Goal: Task Accomplishment & Management: Use online tool/utility

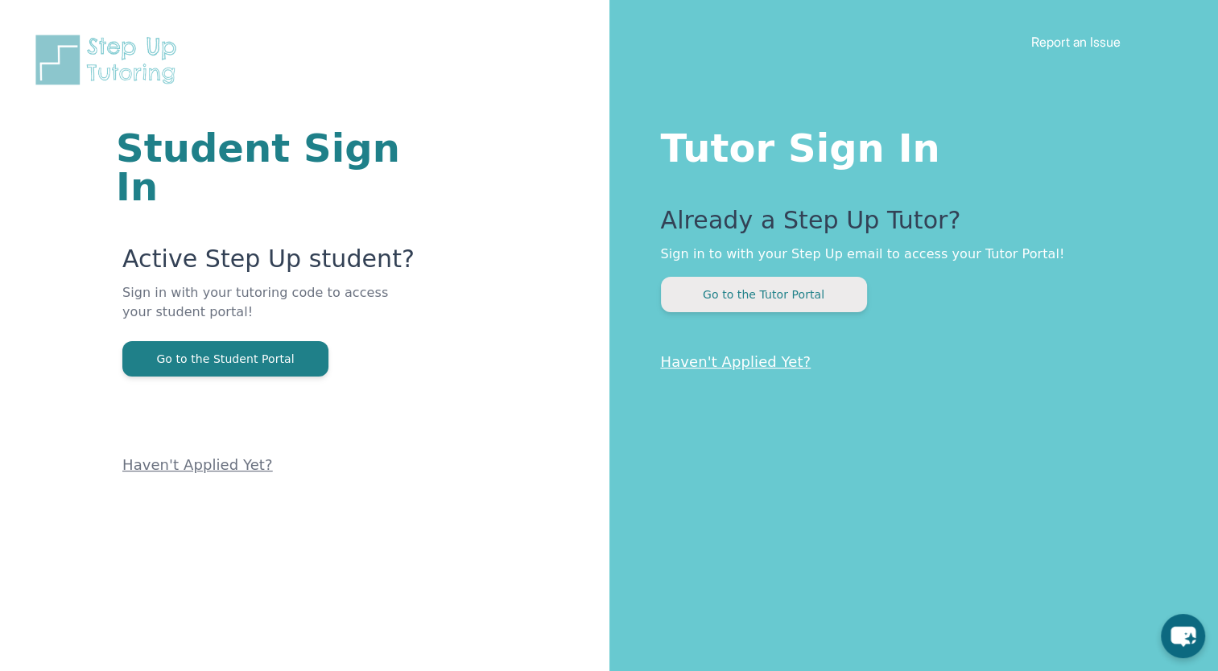
click at [802, 288] on button "Go to the Tutor Portal" at bounding box center [764, 294] width 206 height 35
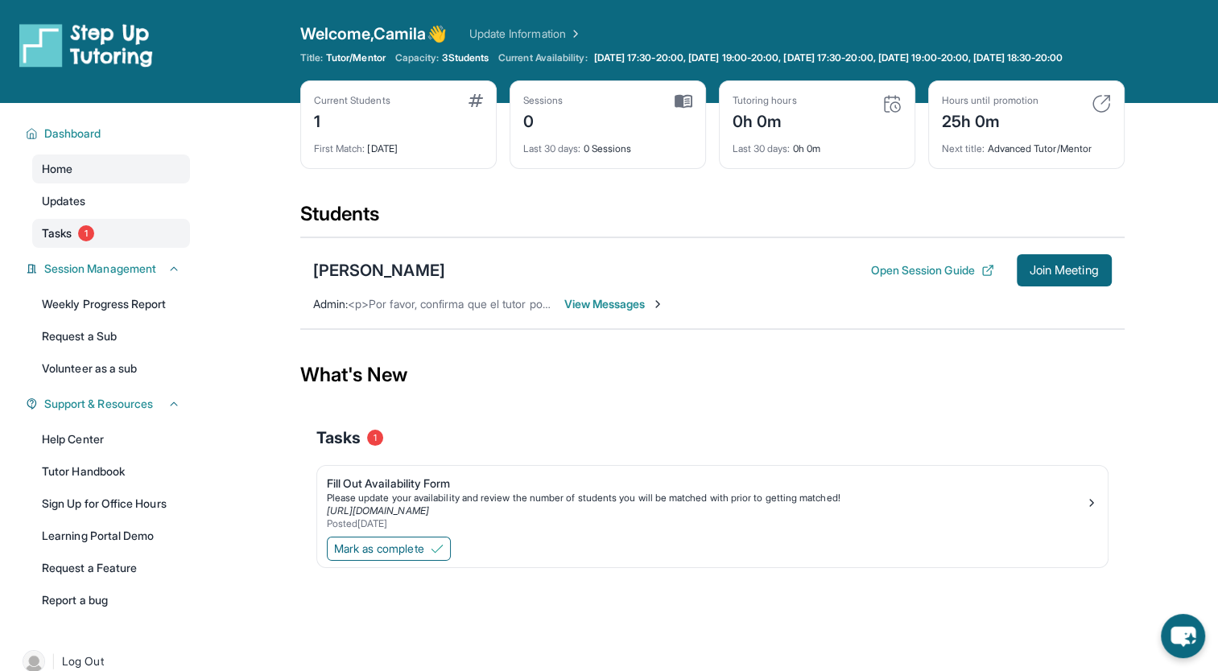
click at [88, 241] on span "1" at bounding box center [86, 233] width 16 height 16
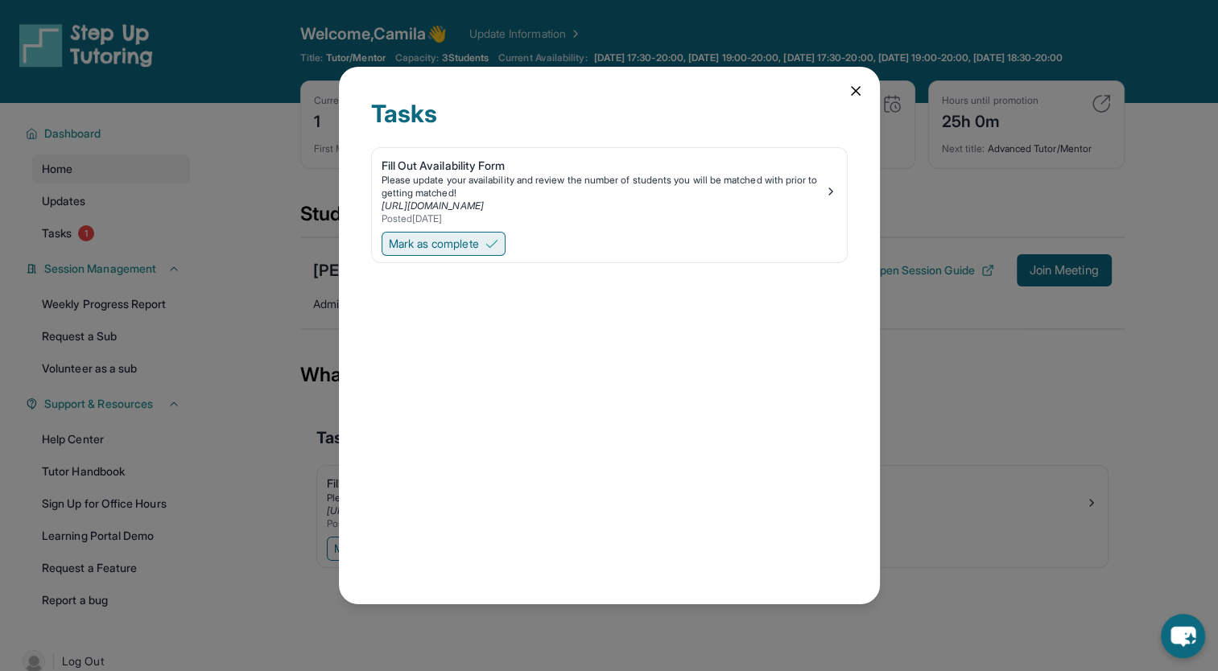
click at [479, 243] on span "Mark as complete" at bounding box center [434, 244] width 90 height 16
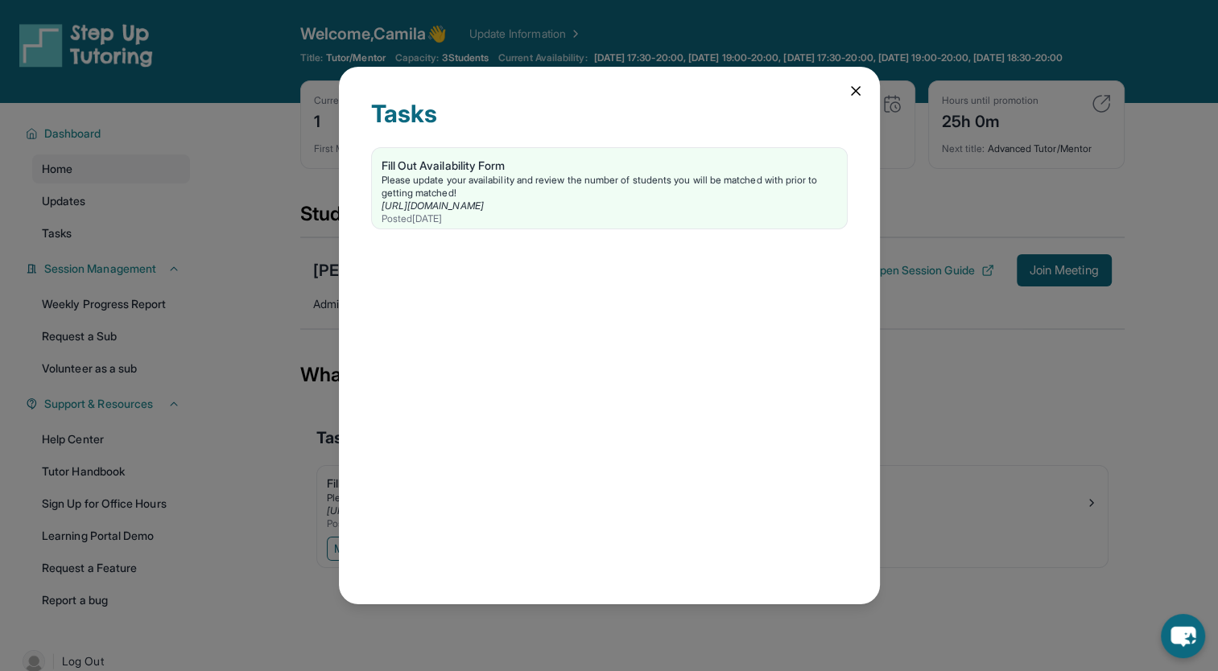
click at [279, 368] on div "Tasks Fill Out Availability Form Please update your availability and review the…" at bounding box center [609, 335] width 1218 height 671
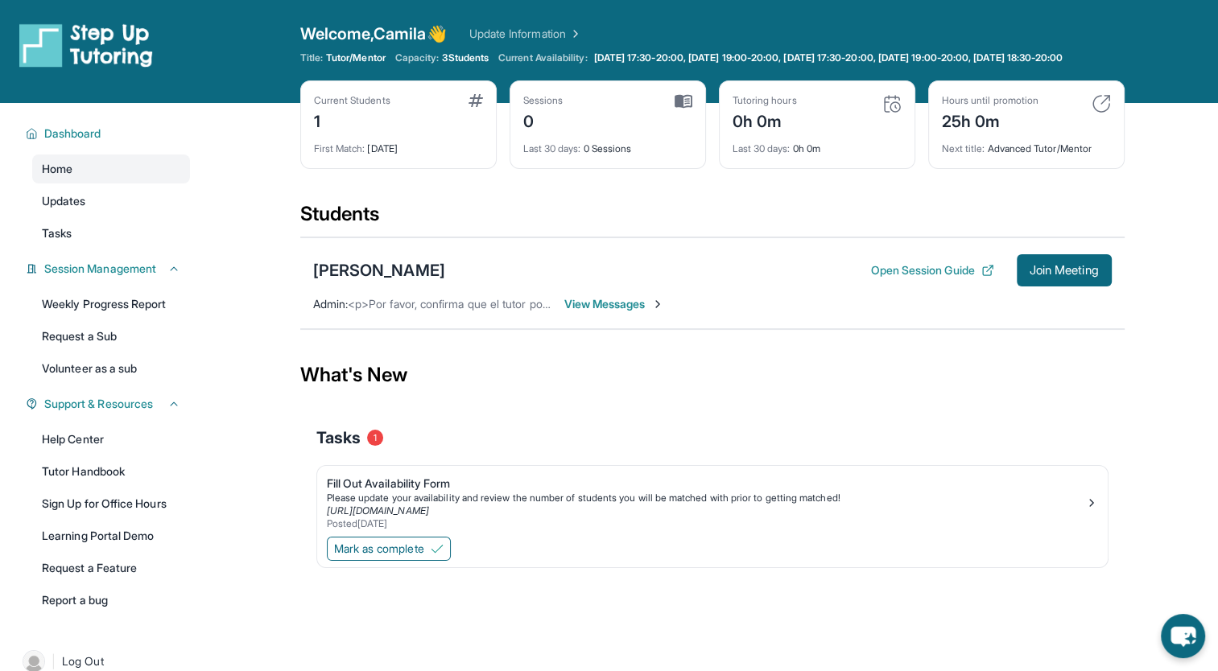
click at [625, 324] on div "[PERSON_NAME] Open Session Guide Join Meeting Admin : <p>Por favor, confirma qu…" at bounding box center [712, 283] width 824 height 92
click at [600, 312] on span "View Messages" at bounding box center [614, 304] width 101 height 16
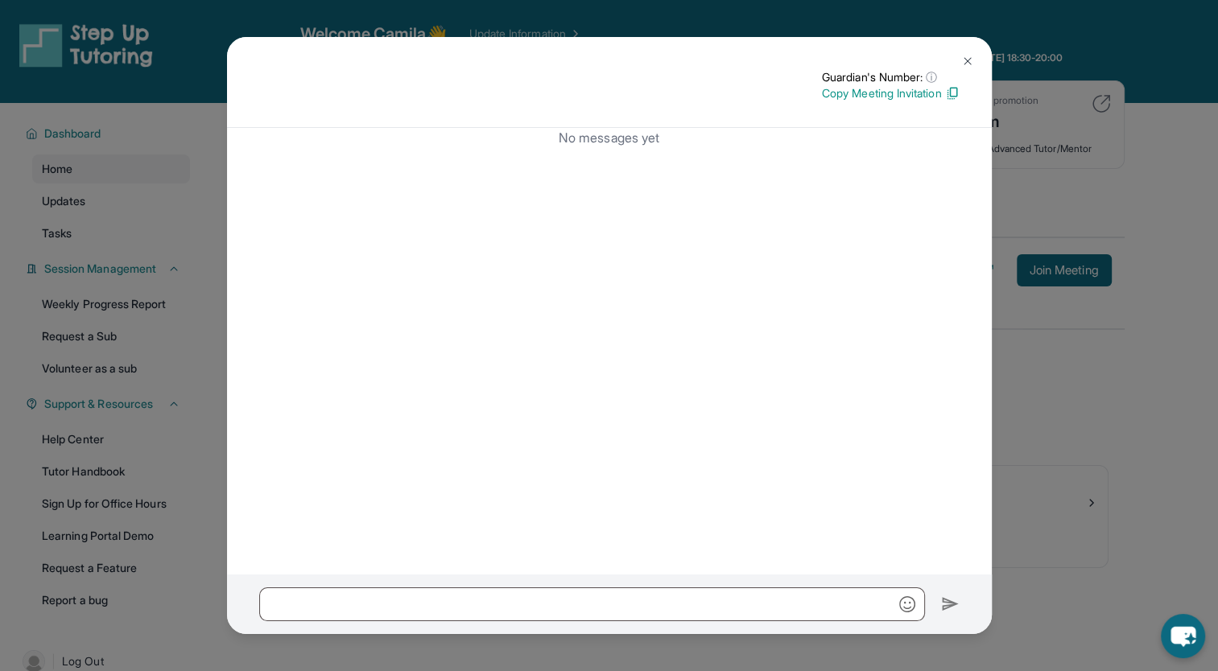
click at [974, 56] on button at bounding box center [967, 61] width 32 height 32
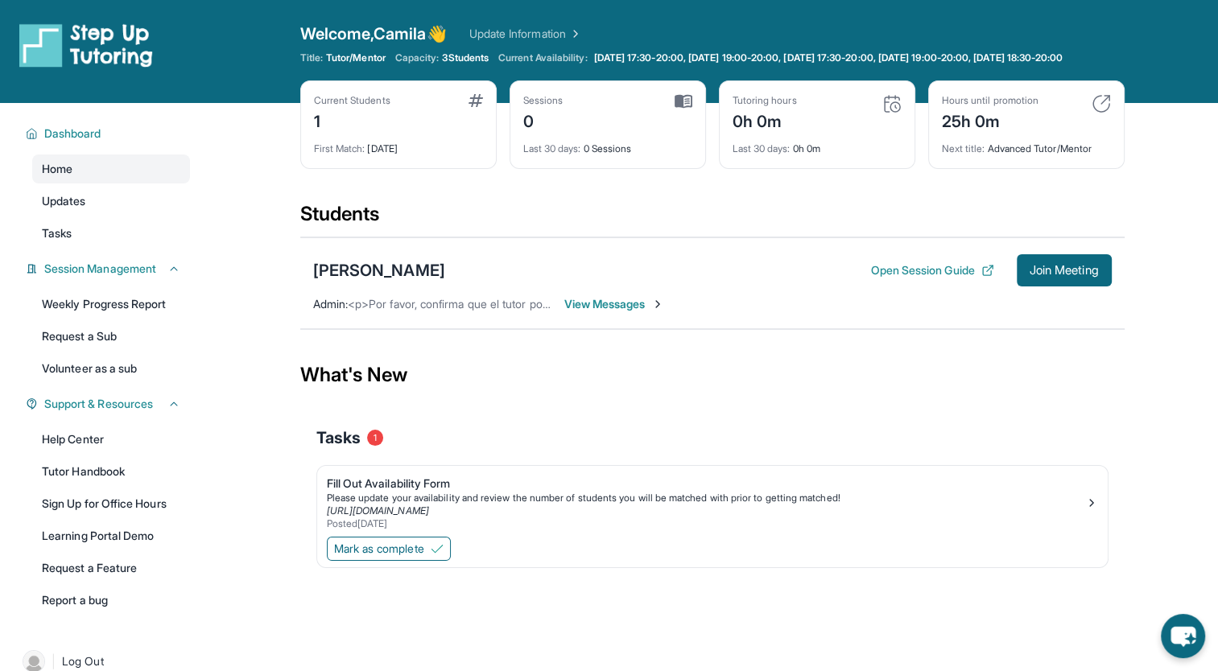
click at [628, 311] on span "View Messages" at bounding box center [614, 304] width 101 height 16
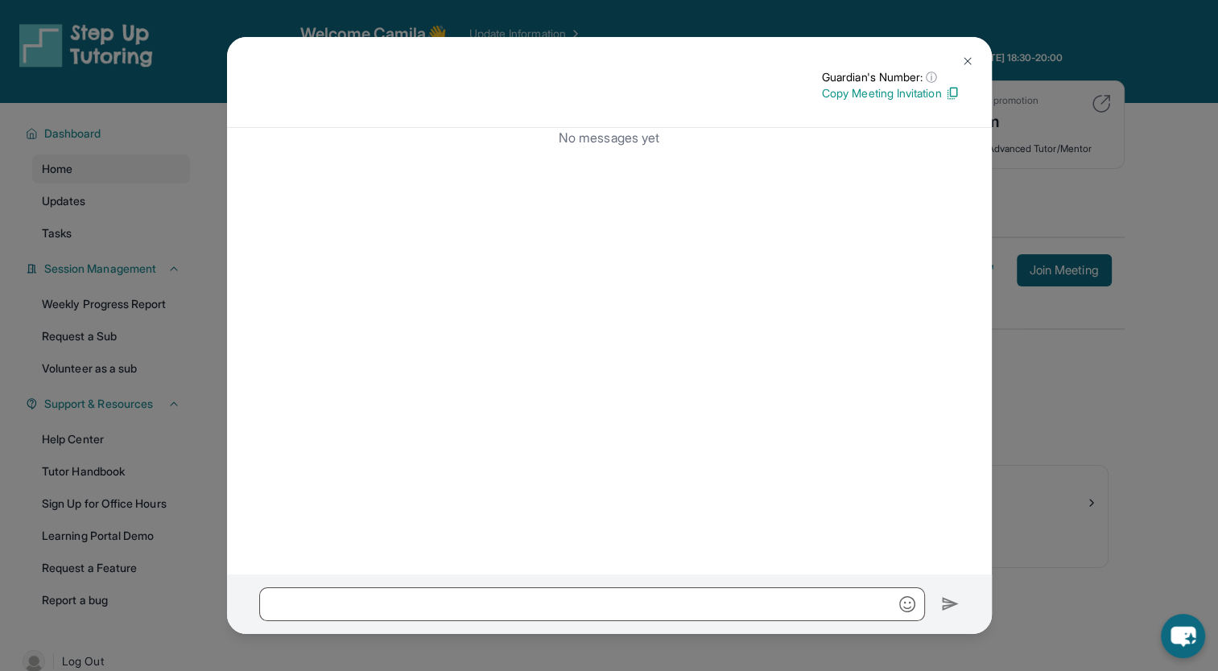
click at [973, 60] on button at bounding box center [967, 61] width 32 height 32
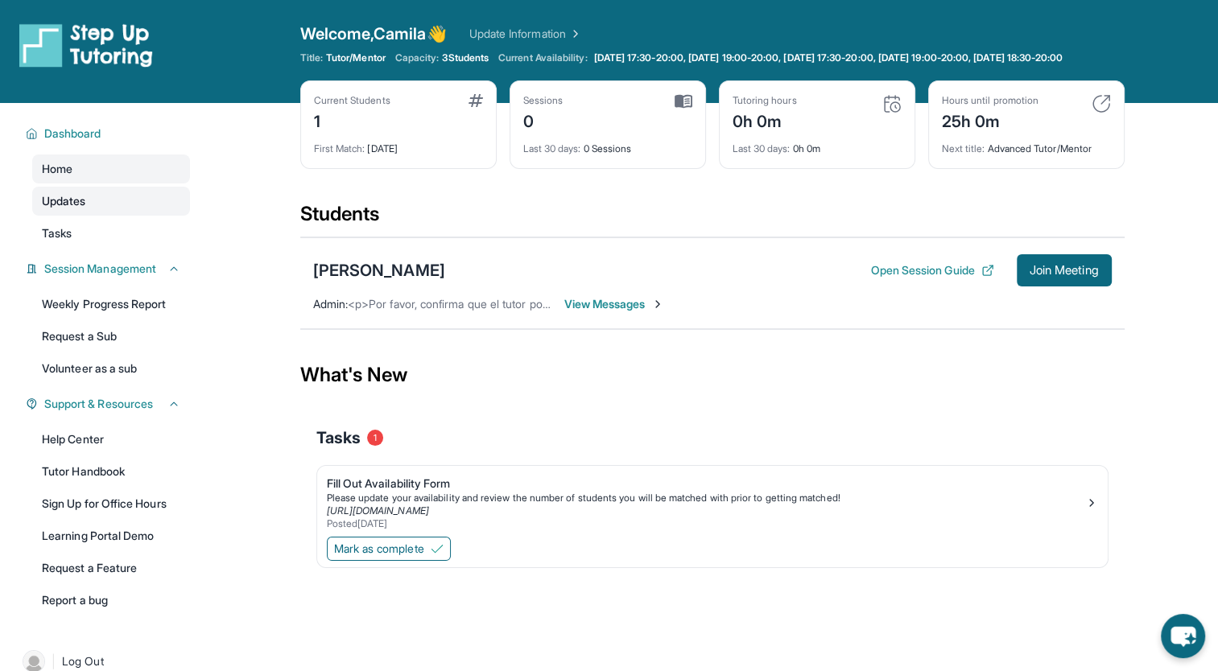
click at [100, 216] on link "Updates" at bounding box center [111, 201] width 158 height 29
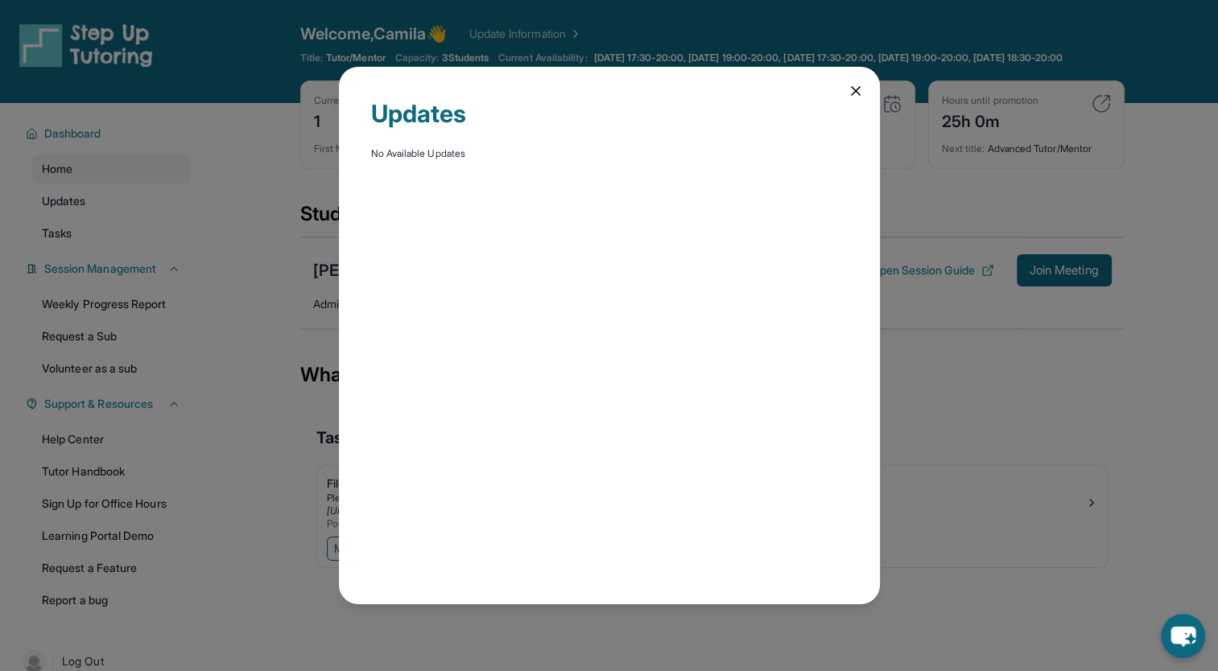
click at [840, 92] on div "Updates No Available Updates" at bounding box center [609, 335] width 541 height 537
click at [847, 101] on div "Updates No Available Updates" at bounding box center [609, 335] width 541 height 537
click at [860, 90] on icon at bounding box center [855, 91] width 16 height 16
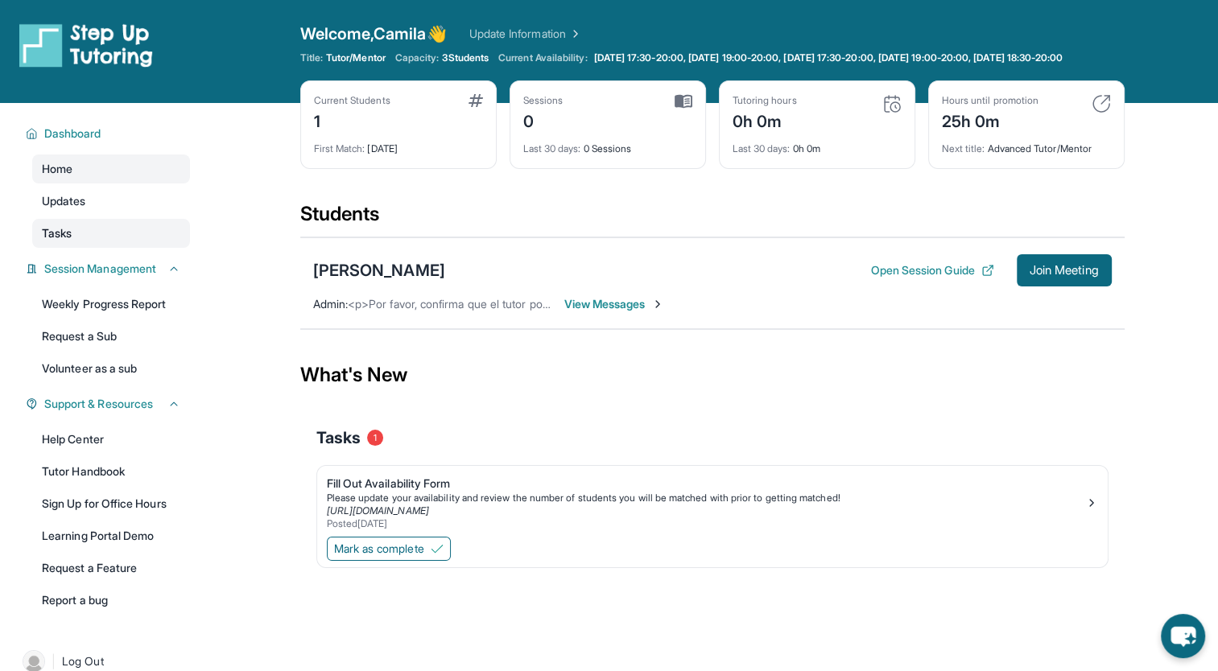
click at [96, 246] on link "Tasks" at bounding box center [111, 233] width 158 height 29
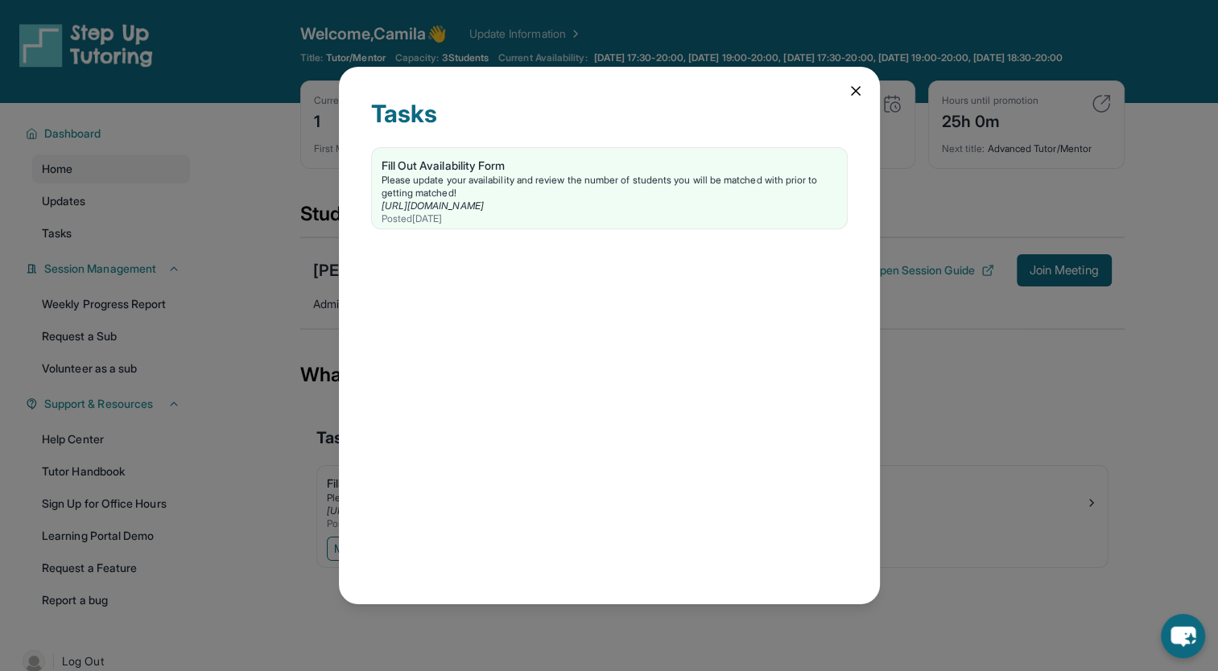
click at [857, 92] on icon at bounding box center [855, 91] width 16 height 16
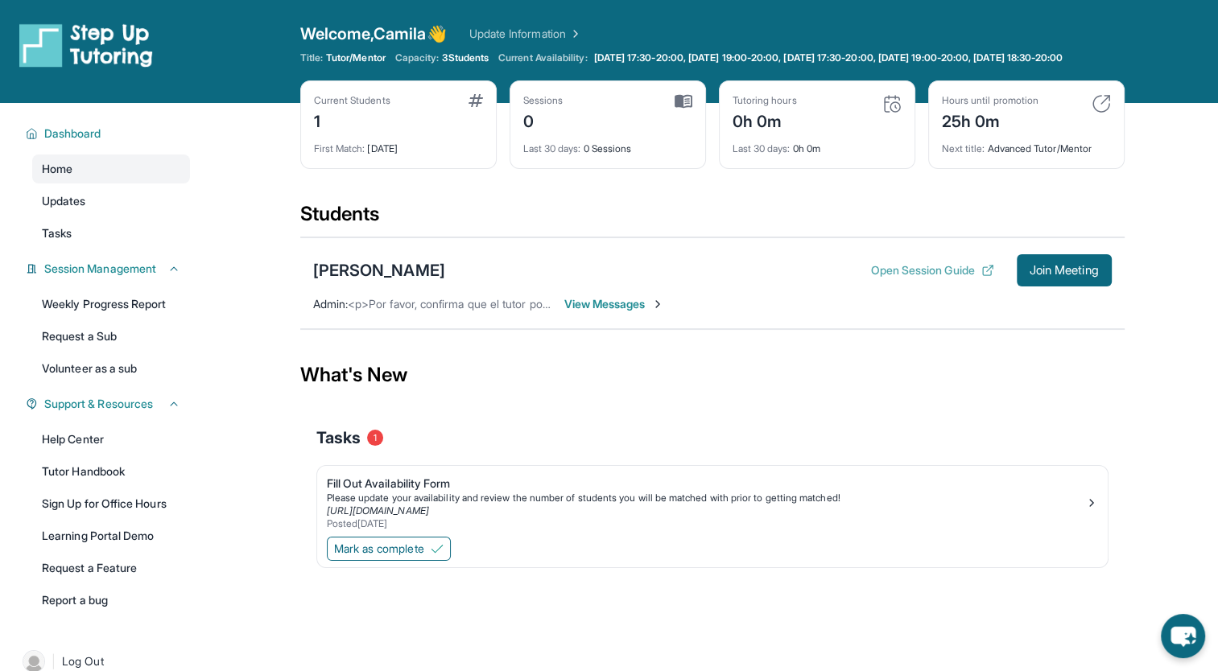
click at [960, 278] on button "Open Session Guide" at bounding box center [931, 270] width 123 height 16
click at [1072, 275] on span "Join Meeting" at bounding box center [1063, 271] width 69 height 10
click at [893, 278] on button "Open Session Guide" at bounding box center [931, 270] width 123 height 16
click at [592, 312] on span "View Messages" at bounding box center [614, 304] width 101 height 16
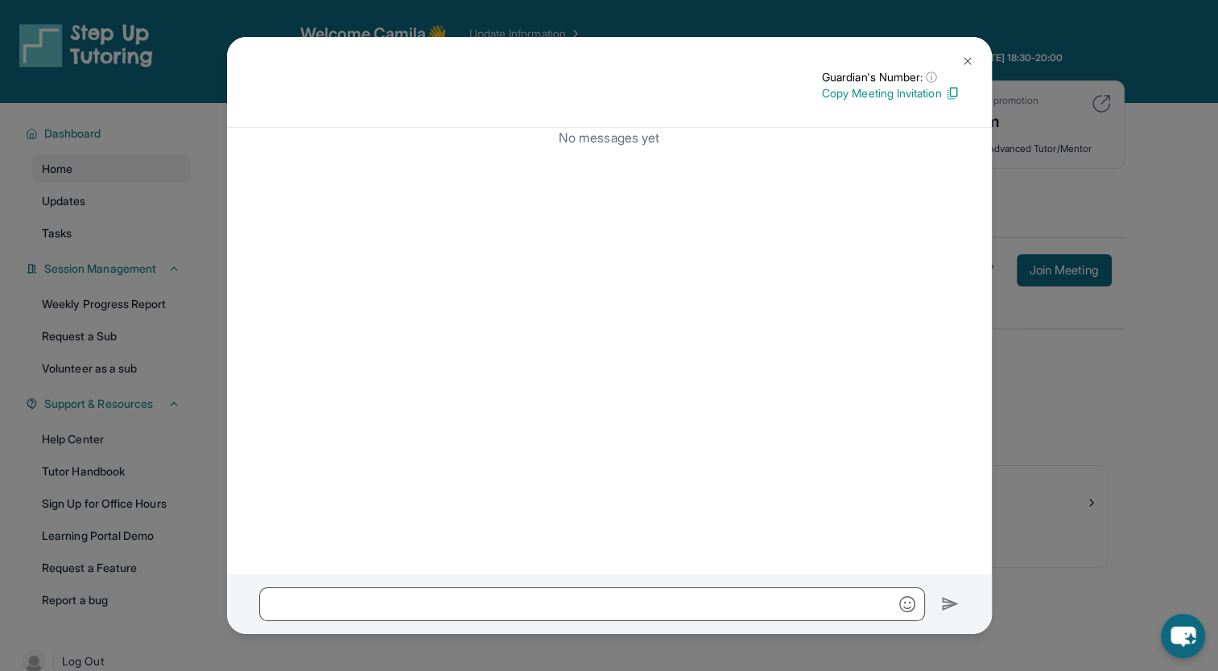
click at [961, 63] on img at bounding box center [967, 61] width 13 height 13
